Goal: Task Accomplishment & Management: Complete application form

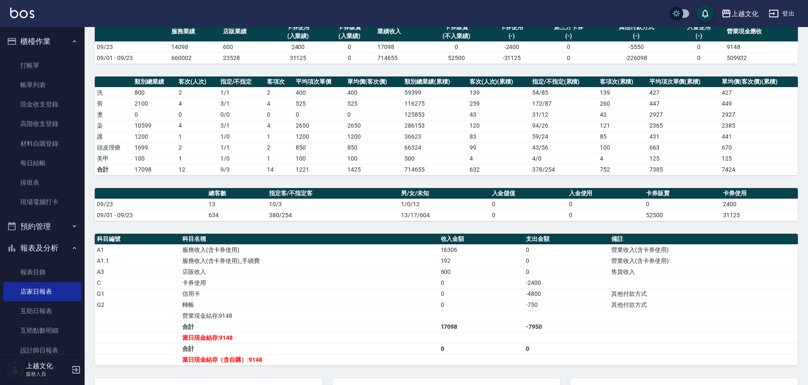
scroll to position [152, 0]
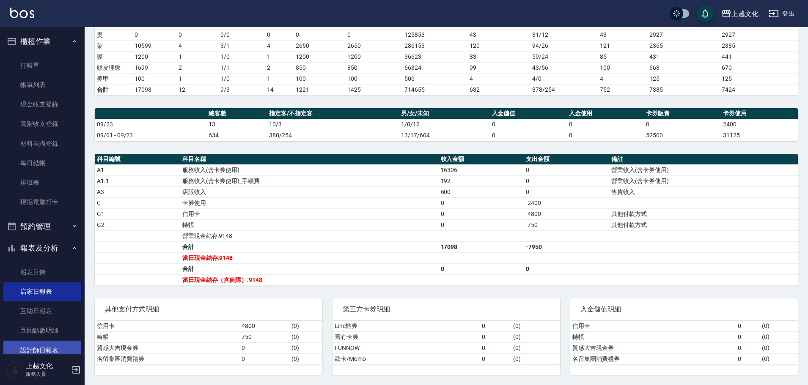
click at [55, 347] on link "設計師日報表" at bounding box center [42, 350] width 78 height 19
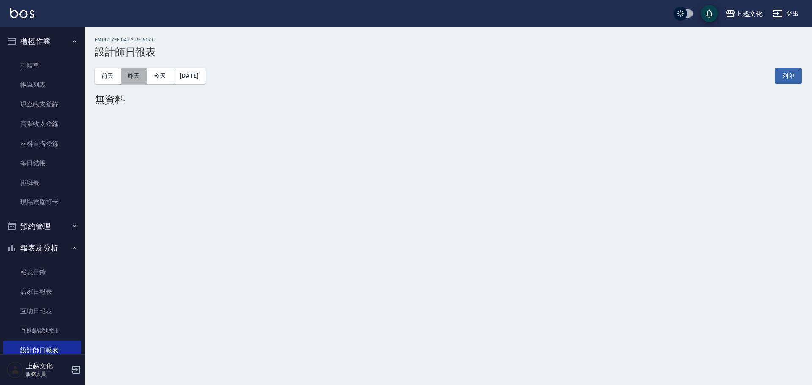
click at [126, 77] on button "昨天" at bounding box center [134, 76] width 26 height 16
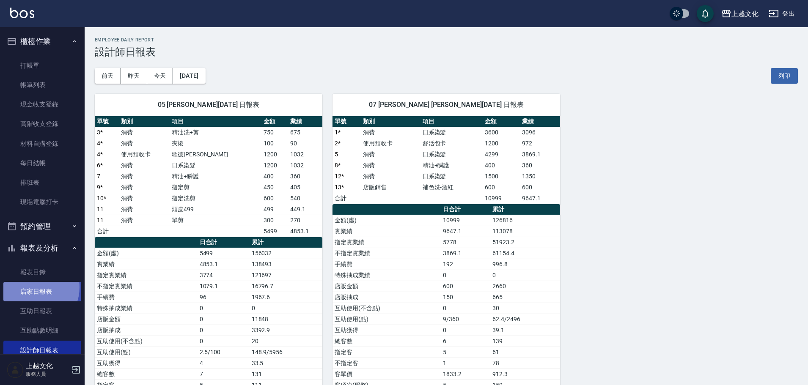
click at [33, 288] on link "店家日報表" at bounding box center [42, 291] width 78 height 19
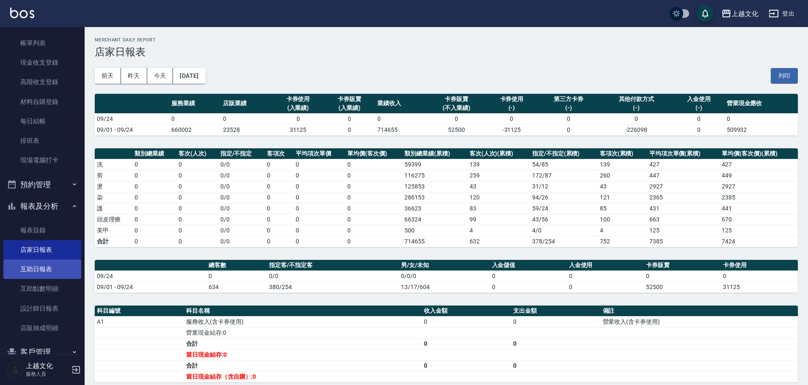
scroll to position [82, 0]
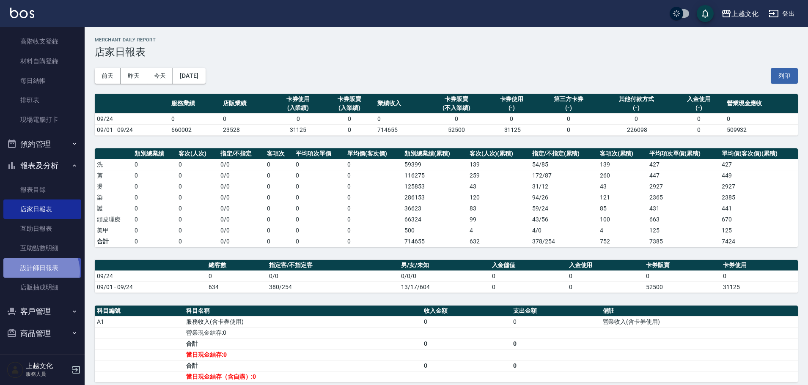
click at [39, 272] on link "設計師日報表" at bounding box center [42, 267] width 78 height 19
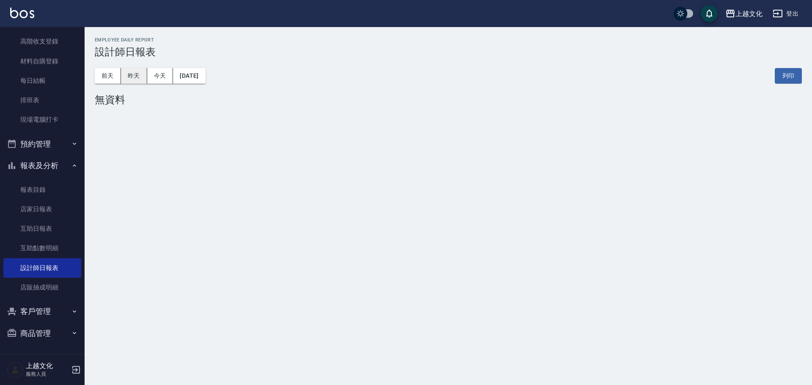
click at [135, 76] on button "昨天" at bounding box center [134, 76] width 26 height 16
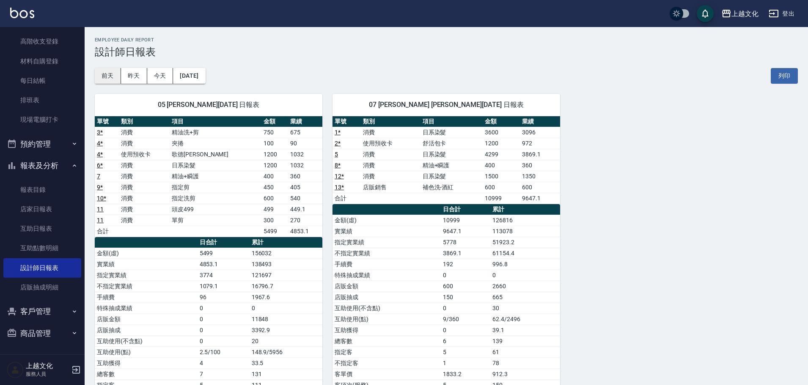
click at [103, 77] on button "前天" at bounding box center [108, 76] width 26 height 16
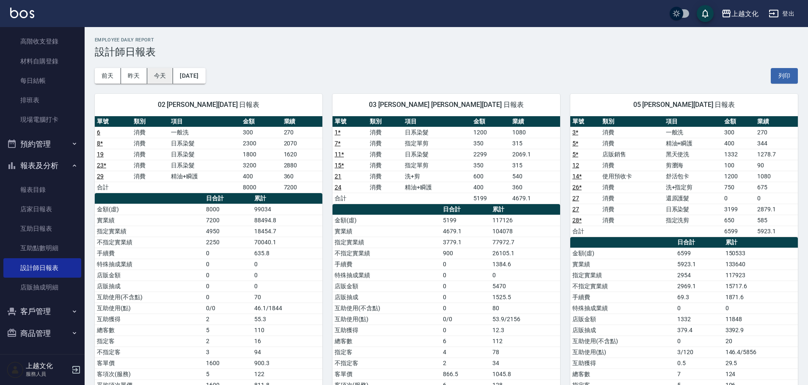
click at [149, 78] on button "今天" at bounding box center [160, 76] width 26 height 16
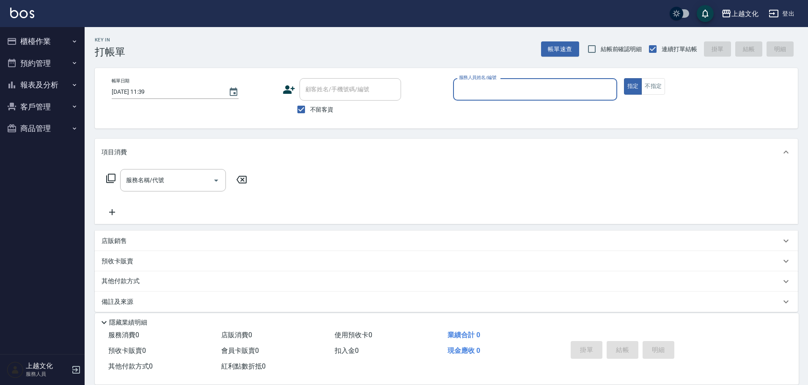
click at [482, 98] on div "服務人員姓名/編號" at bounding box center [535, 89] width 164 height 22
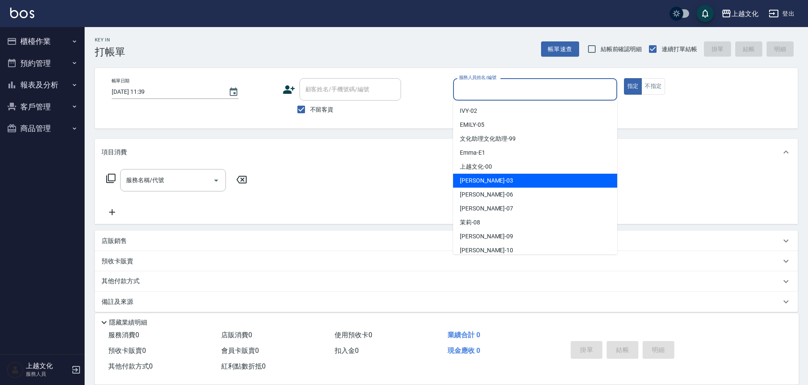
click at [489, 175] on div "[PERSON_NAME] -03" at bounding box center [535, 181] width 164 height 14
click at [489, 175] on div "服務名稱/代號 服務名稱/代號" at bounding box center [446, 195] width 703 height 58
type input "[PERSON_NAME]-03"
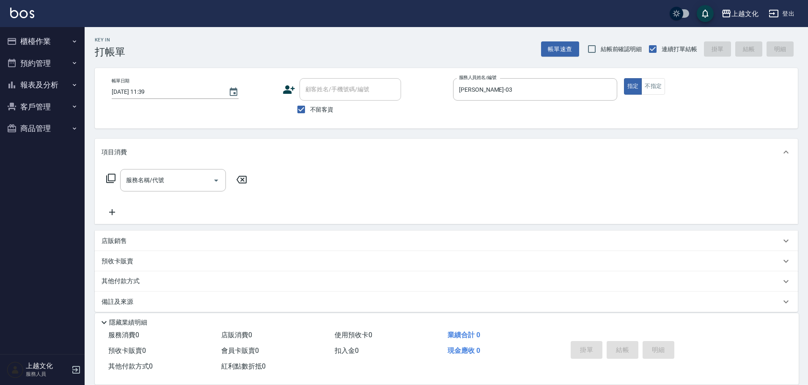
click at [112, 180] on icon at bounding box center [111, 178] width 10 height 10
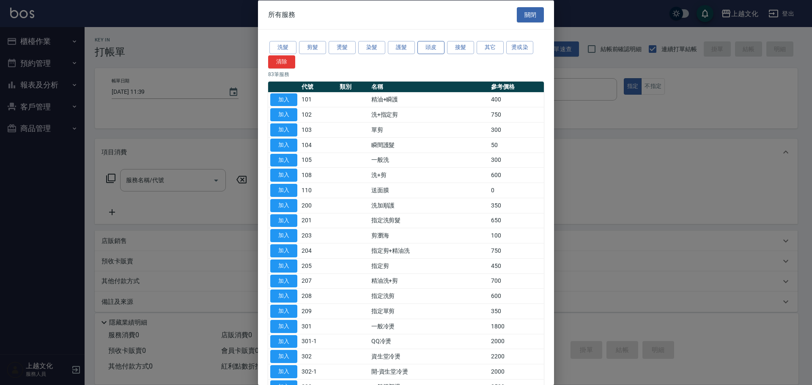
click at [431, 47] on button "頭皮" at bounding box center [431, 47] width 27 height 13
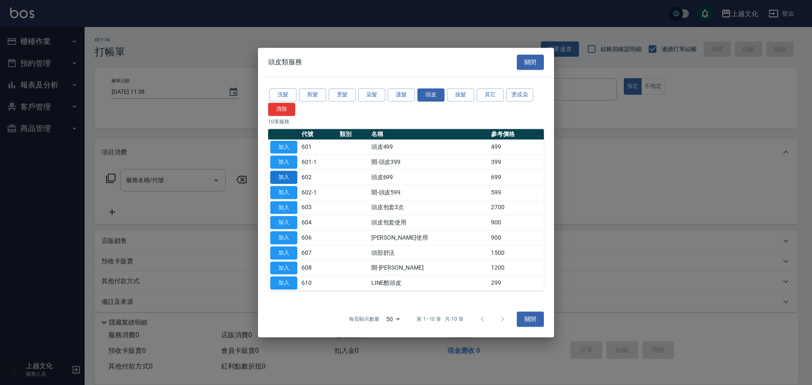
click at [280, 177] on button "加入" at bounding box center [283, 177] width 27 height 13
type input "頭皮699(602)"
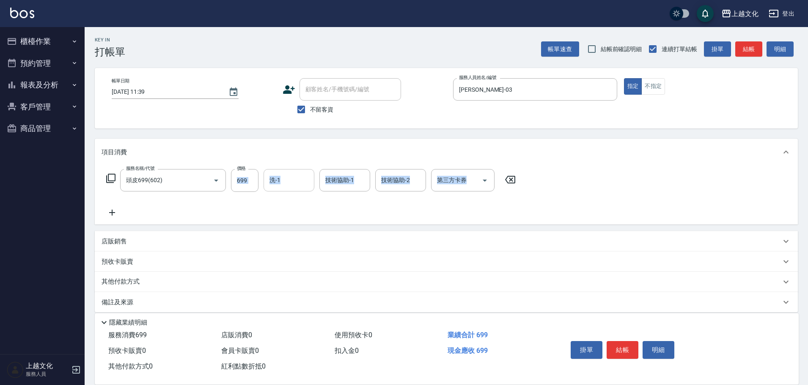
click at [283, 186] on input "洗-1" at bounding box center [288, 180] width 43 height 15
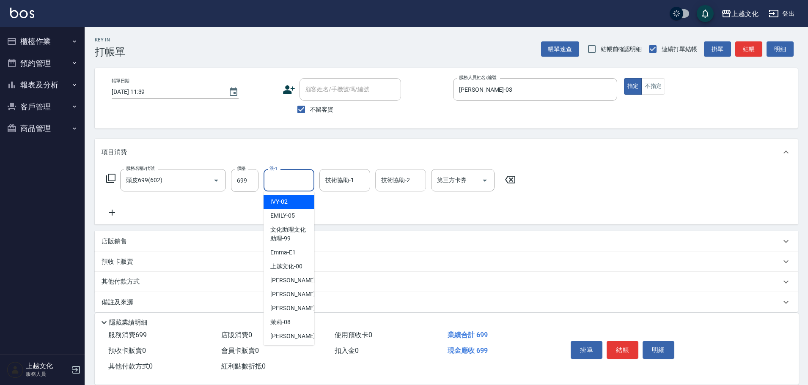
drag, startPoint x: 282, startPoint y: 206, endPoint x: 378, endPoint y: 186, distance: 97.7
click at [283, 206] on span "IVY -02" at bounding box center [278, 202] width 17 height 9
type input "IVY-02"
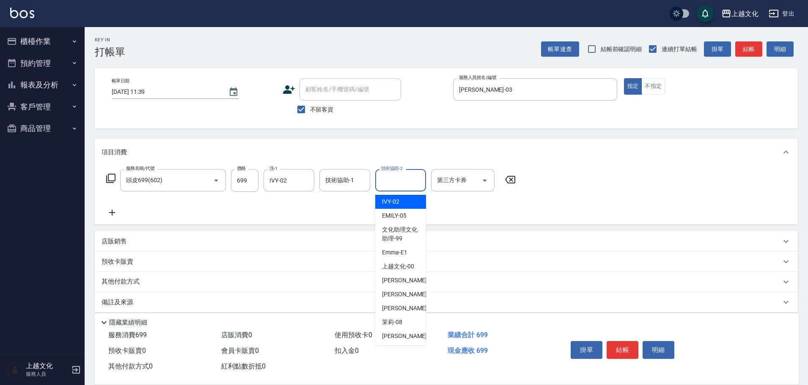
click at [384, 184] on input "技術協助-2" at bounding box center [400, 180] width 43 height 15
click at [384, 203] on span "IVY -02" at bounding box center [390, 202] width 17 height 9
type input "IVY-02"
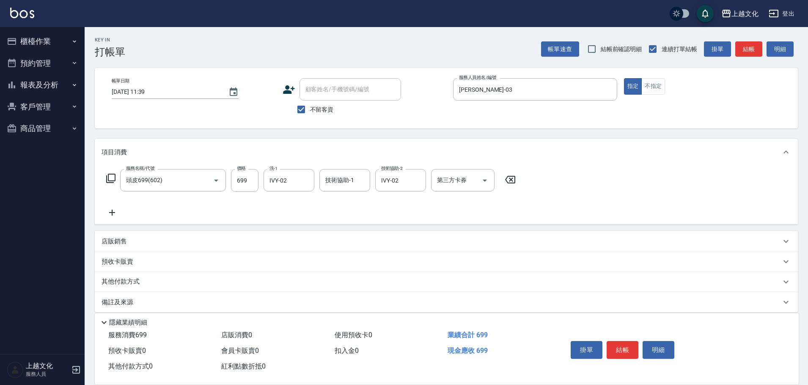
click at [113, 209] on icon at bounding box center [112, 213] width 21 height 10
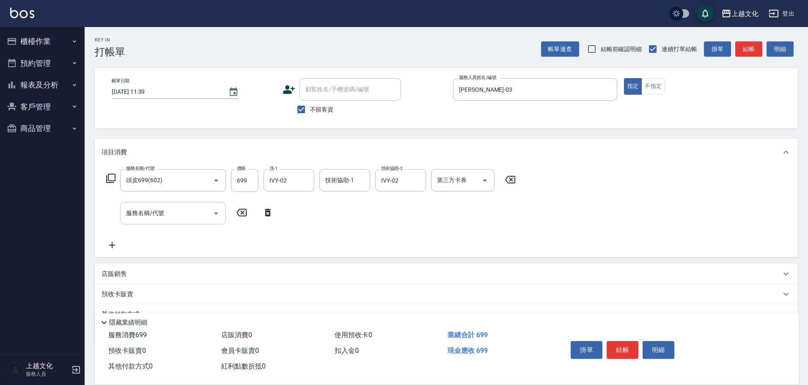
click at [183, 212] on input "服務名稱/代號" at bounding box center [166, 213] width 85 height 15
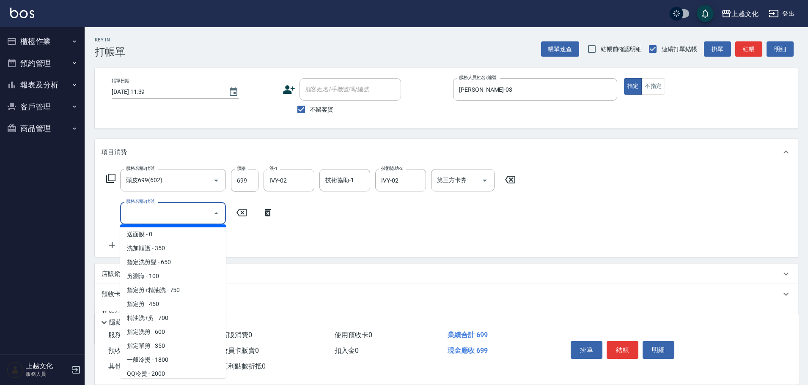
scroll to position [85, 0]
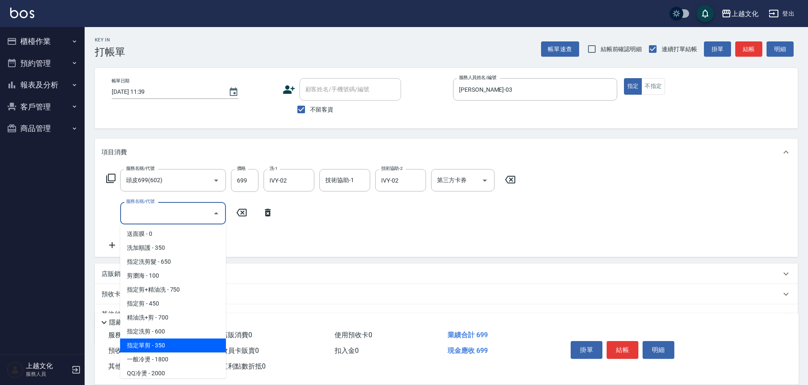
drag, startPoint x: 188, startPoint y: 344, endPoint x: 285, endPoint y: 355, distance: 97.1
click at [188, 343] on span "指定單剪 - 350" at bounding box center [173, 346] width 106 height 14
type input "指定單剪(209)"
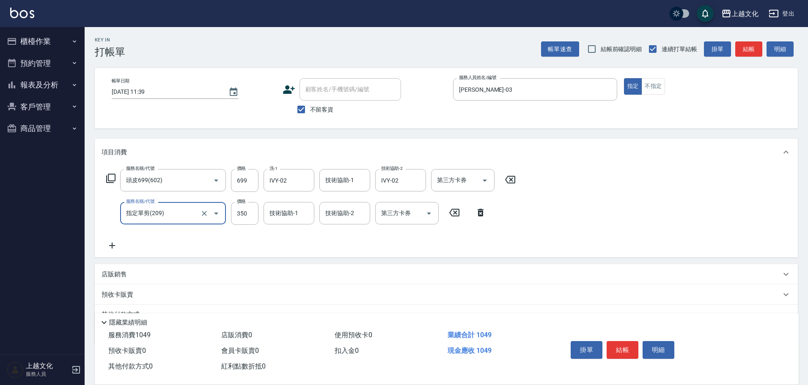
click at [621, 349] on button "結帳" at bounding box center [623, 350] width 32 height 18
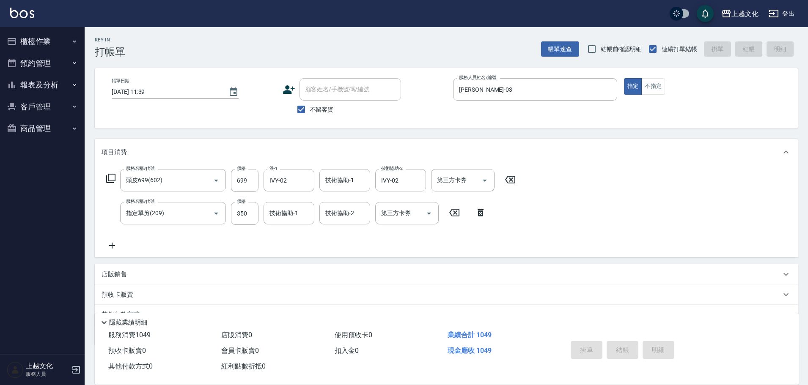
type input "[DATE] 11:40"
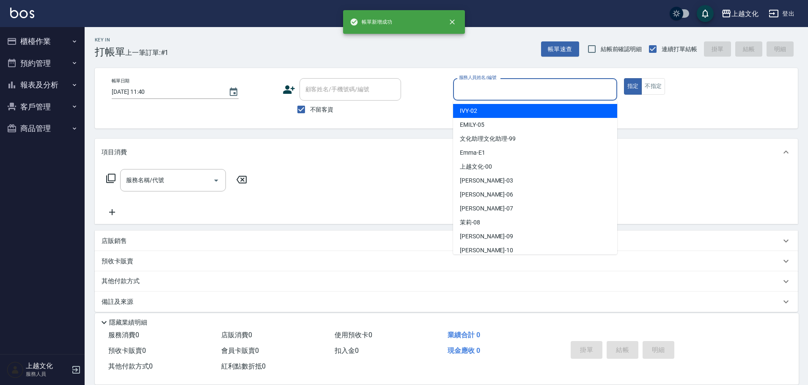
drag, startPoint x: 493, startPoint y: 85, endPoint x: 493, endPoint y: 132, distance: 47.0
click at [493, 86] on input "服務人員姓名/編號" at bounding box center [535, 89] width 157 height 15
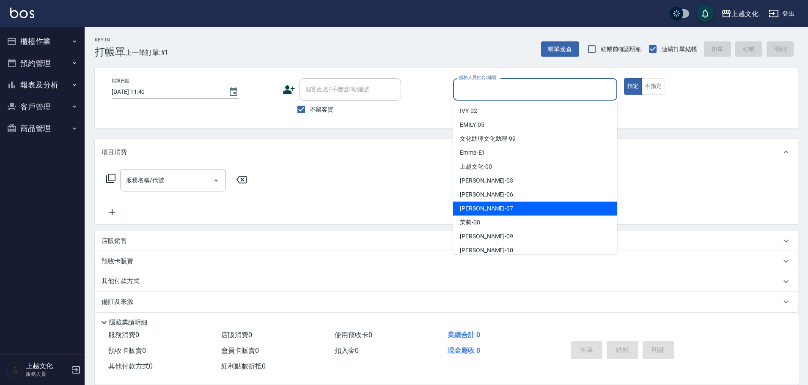
click at [492, 203] on div "[PERSON_NAME] -07" at bounding box center [535, 209] width 164 height 14
click at [492, 203] on div "服務名稱/代號 服務名稱/代號" at bounding box center [446, 195] width 703 height 58
type input "[PERSON_NAME]-07"
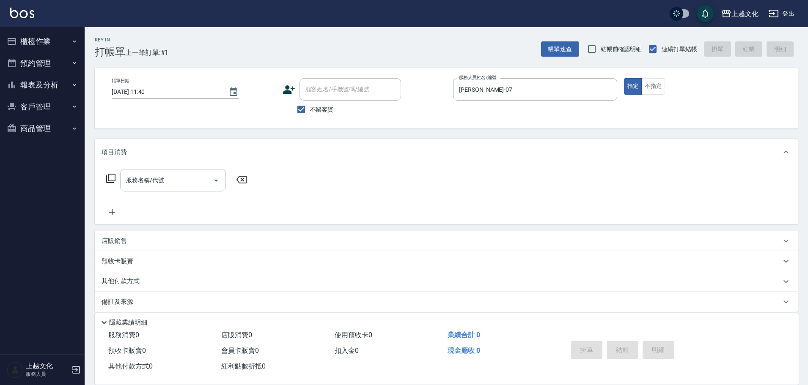
click at [159, 183] on input "服務名稱/代號" at bounding box center [166, 180] width 85 height 15
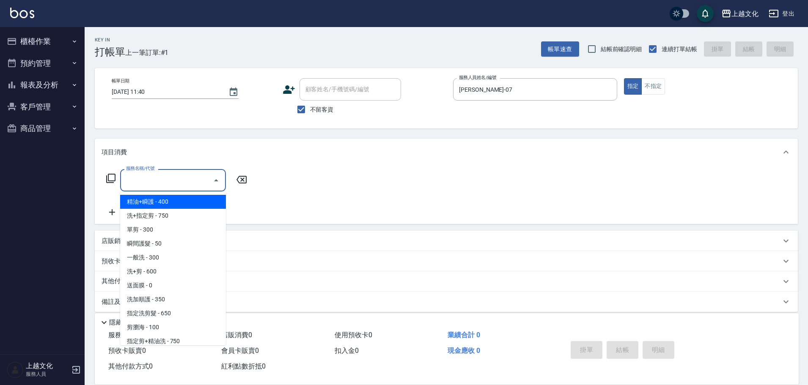
click at [169, 185] on input "服務名稱/代號" at bounding box center [166, 180] width 85 height 15
drag, startPoint x: 164, startPoint y: 204, endPoint x: 170, endPoint y: 212, distance: 9.6
click at [165, 204] on span "精油+瞬護 - 400" at bounding box center [173, 202] width 106 height 14
click at [166, 204] on div "服務名稱/代號 服務名稱/代號" at bounding box center [177, 193] width 151 height 48
type input "精油+瞬護(101)"
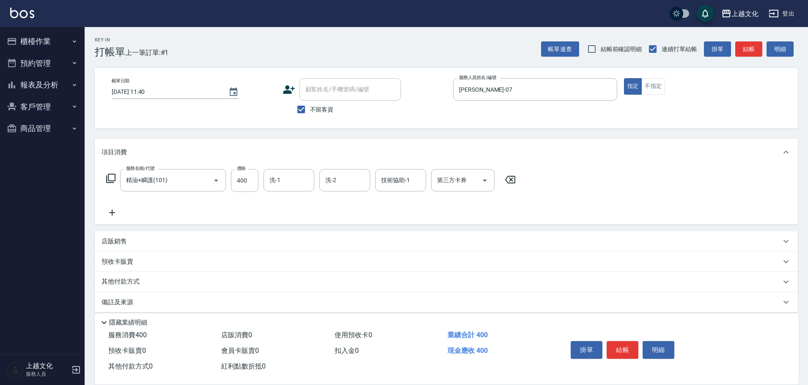
click at [619, 348] on button "結帳" at bounding box center [623, 350] width 32 height 18
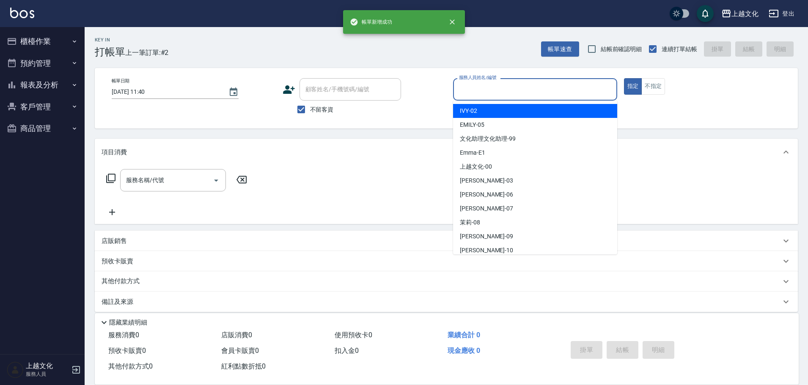
click at [510, 88] on input "服務人員姓名/編號" at bounding box center [535, 89] width 157 height 15
drag, startPoint x: 486, startPoint y: 112, endPoint x: 573, endPoint y: 108, distance: 87.6
click at [487, 111] on div "IVY -02" at bounding box center [535, 111] width 164 height 14
type input "IVY-02"
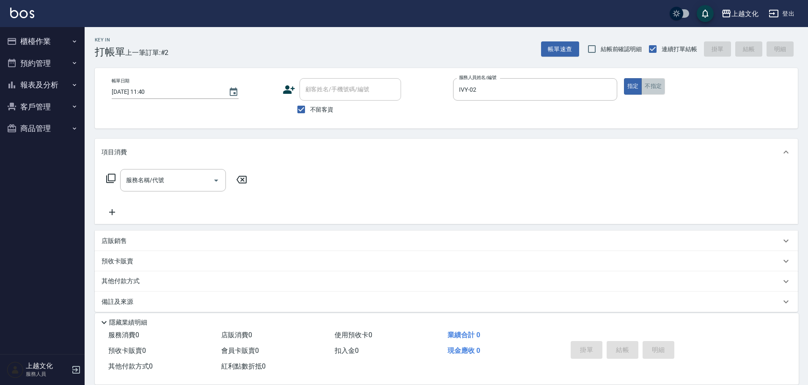
click at [646, 89] on button "不指定" at bounding box center [653, 86] width 24 height 16
click at [142, 182] on input "服務名稱/代號" at bounding box center [166, 180] width 85 height 15
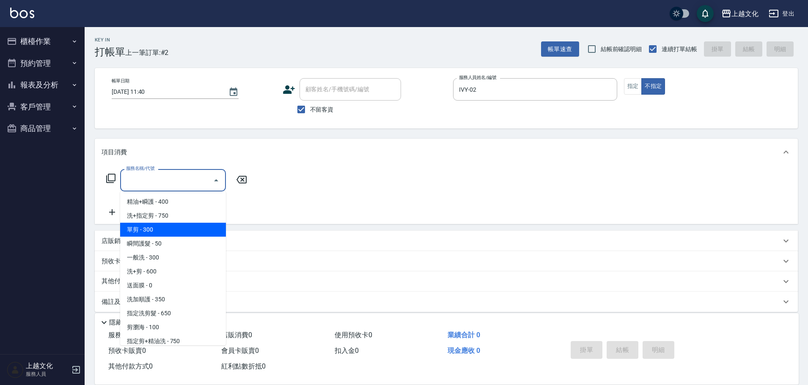
drag, startPoint x: 153, startPoint y: 233, endPoint x: 365, endPoint y: 286, distance: 218.2
click at [154, 233] on span "單剪 - 300" at bounding box center [173, 230] width 106 height 14
type input "單剪(103)"
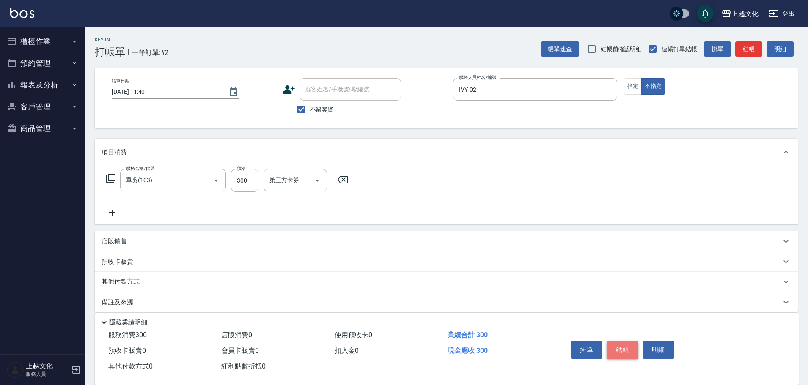
click at [619, 344] on button "結帳" at bounding box center [623, 350] width 32 height 18
click at [619, 344] on div "掛單 結帳 明細" at bounding box center [622, 351] width 110 height 27
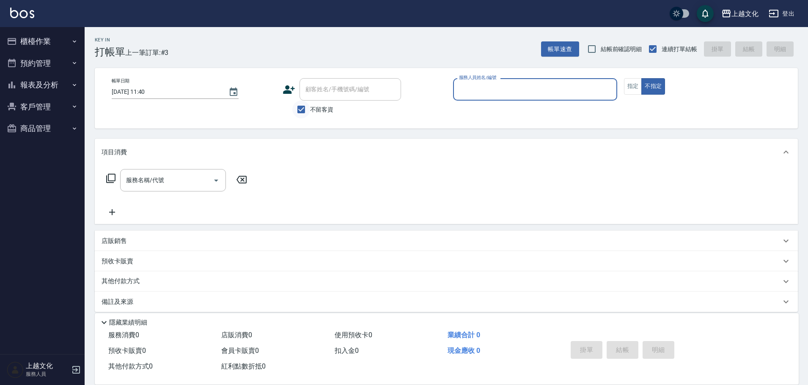
click at [301, 112] on input "不留客資" at bounding box center [301, 110] width 18 height 18
click at [298, 108] on input "不留客資" at bounding box center [301, 110] width 18 height 18
click at [303, 105] on input "不留客資" at bounding box center [301, 110] width 18 height 18
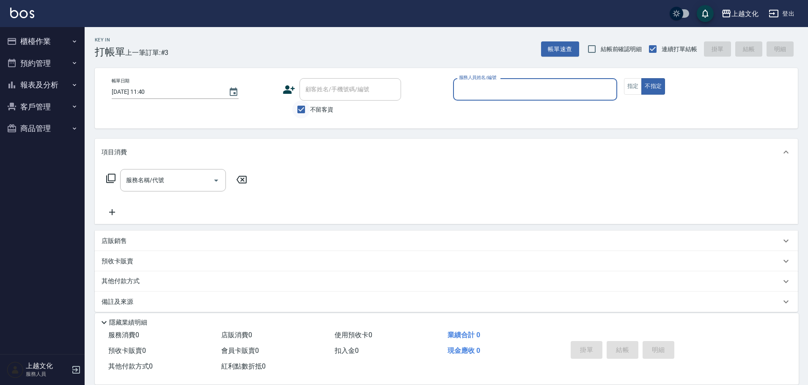
checkbox input "false"
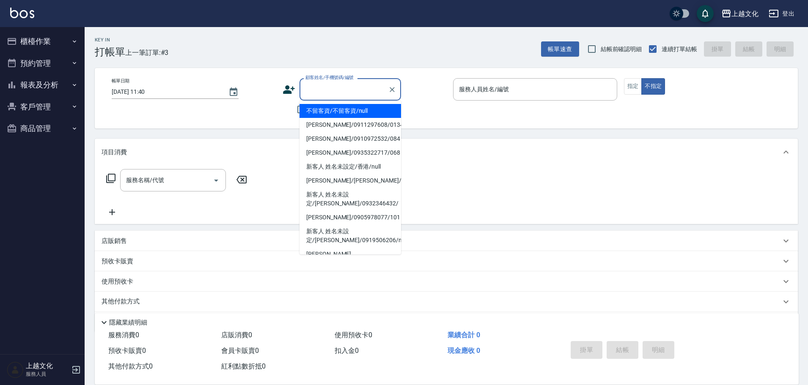
click at [305, 96] on input "顧客姓名/手機號碼/編號" at bounding box center [343, 89] width 81 height 15
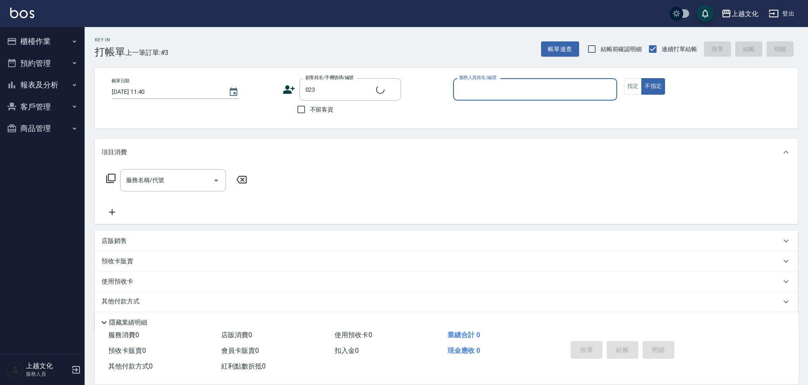
type input "[PERSON_NAME]/0911390333/023"
type input "茉莉-08"
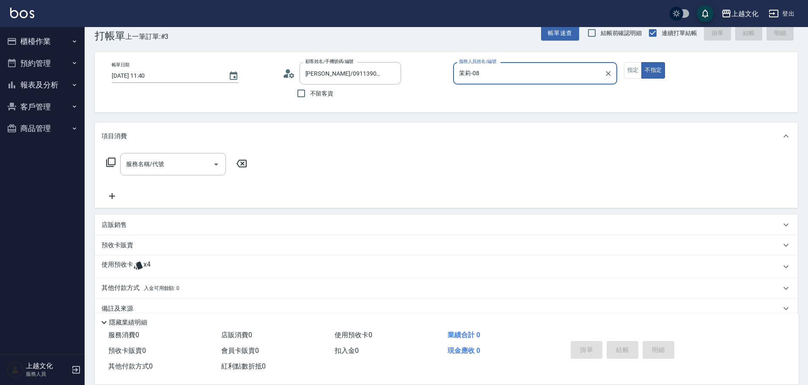
scroll to position [31, 0]
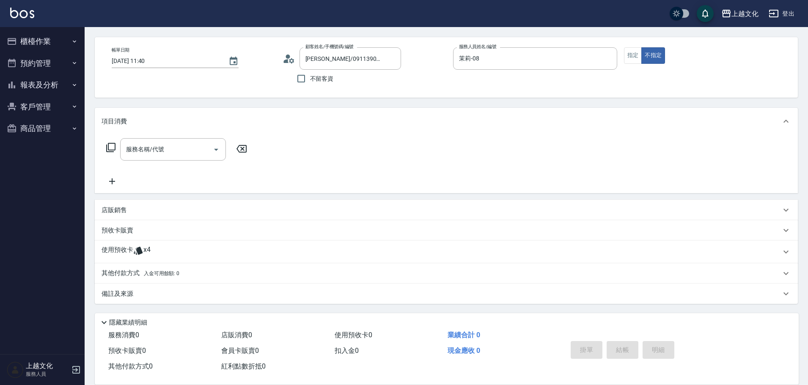
click at [123, 250] on p "使用預收卡" at bounding box center [118, 252] width 32 height 13
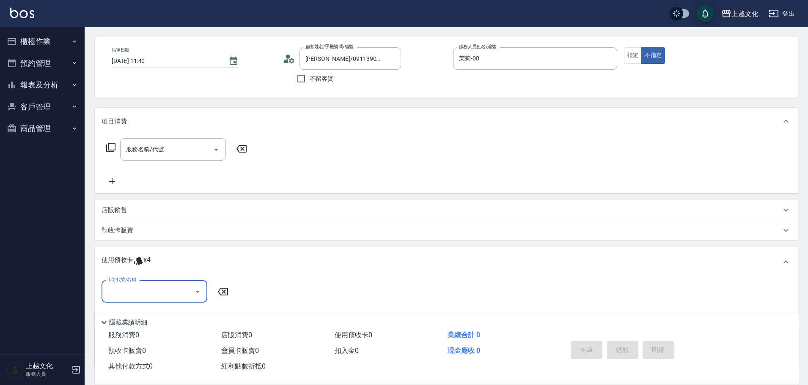
scroll to position [0, 0]
click at [128, 286] on input "卡券代號/名稱" at bounding box center [147, 291] width 85 height 15
click at [130, 293] on input "卡券代號/名稱" at bounding box center [147, 291] width 85 height 15
click at [139, 314] on div "護髮包卡ˋ 剩餘4張" at bounding box center [155, 313] width 106 height 14
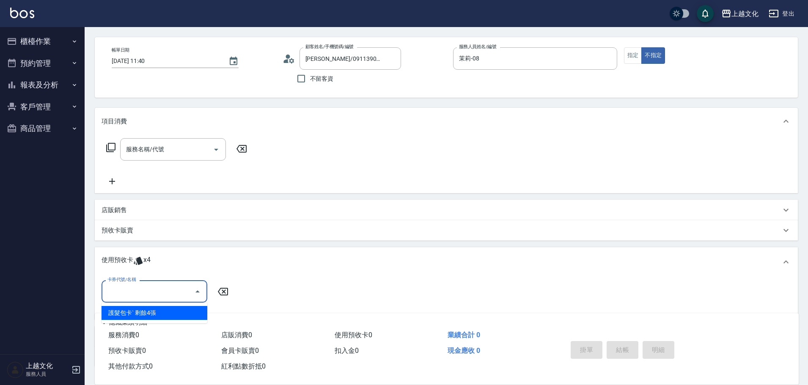
type input "護髮包卡ˋ"
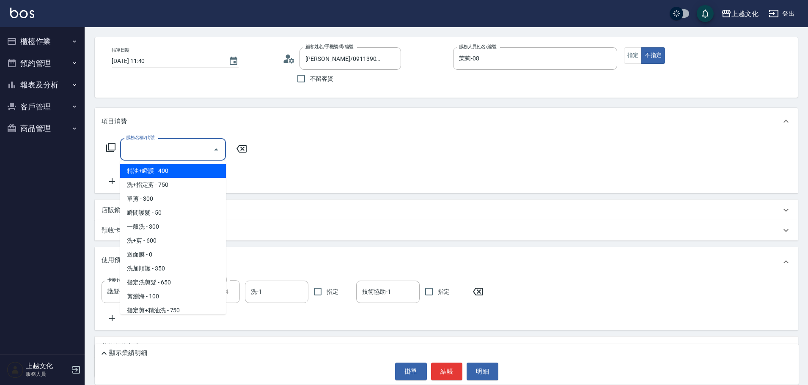
drag, startPoint x: 163, startPoint y: 151, endPoint x: 168, endPoint y: 189, distance: 37.6
click at [163, 152] on input "服務名稱/代號" at bounding box center [166, 149] width 85 height 15
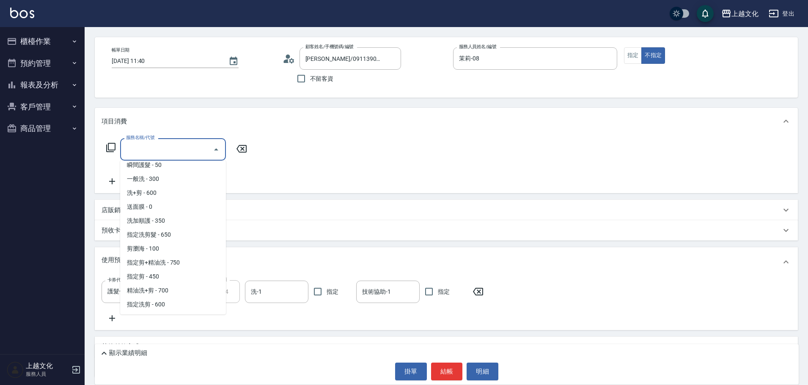
scroll to position [127, 0]
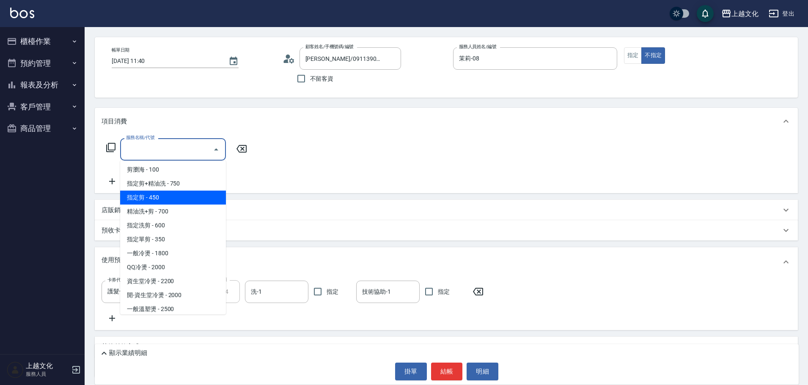
click at [175, 198] on span "指定剪 - 450" at bounding box center [173, 198] width 106 height 14
type input "指定剪(205)"
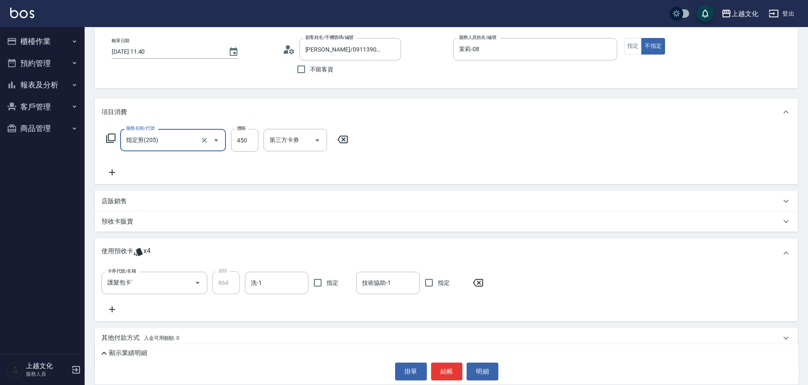
scroll to position [0, 0]
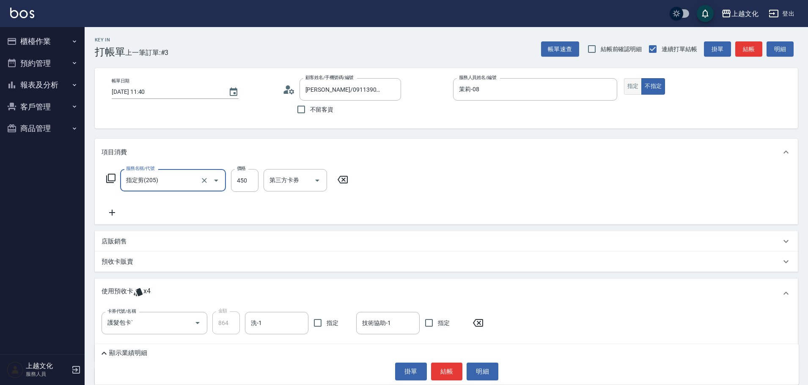
click at [624, 89] on button "指定" at bounding box center [633, 86] width 18 height 16
click at [449, 374] on button "結帳" at bounding box center [447, 372] width 32 height 18
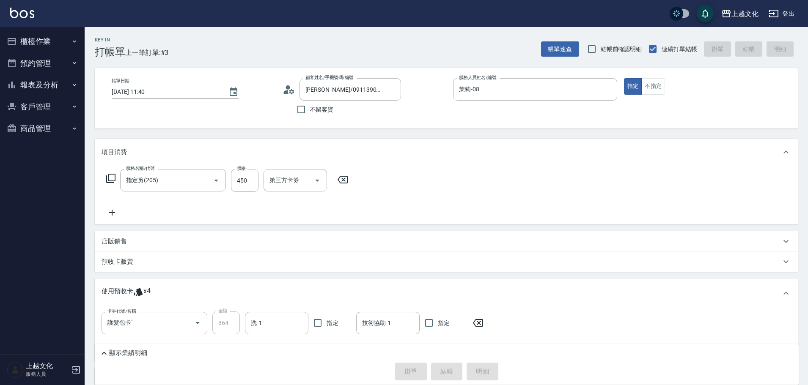
type input "[DATE] 12:04"
